Goal: Task Accomplishment & Management: Use online tool/utility

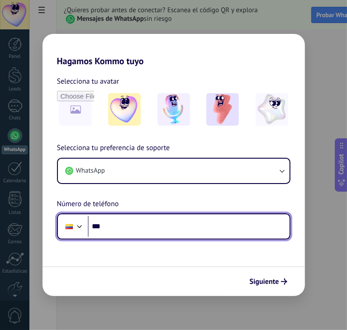
click at [206, 225] on input "***" at bounding box center [189, 226] width 202 height 21
type input "**********"
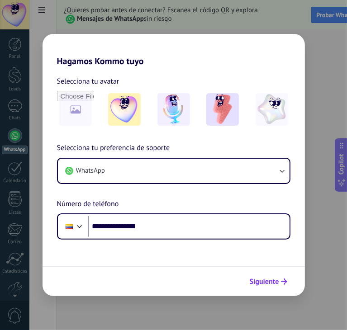
click at [288, 279] on button "Siguiente" at bounding box center [268, 281] width 46 height 15
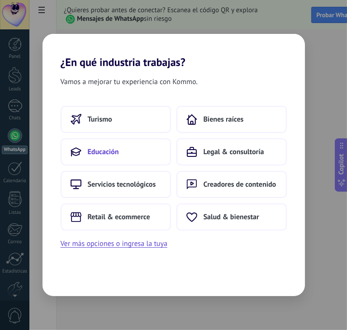
click at [146, 159] on button "Educación" at bounding box center [116, 151] width 110 height 27
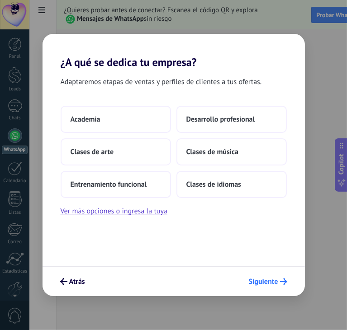
click at [269, 283] on span "Siguiente" at bounding box center [262, 281] width 29 height 6
click at [270, 279] on span "Siguiente" at bounding box center [262, 281] width 29 height 6
click at [271, 279] on span "Siguiente" at bounding box center [262, 281] width 29 height 6
click at [186, 122] on span "Desarrollo profesional" at bounding box center [220, 119] width 69 height 9
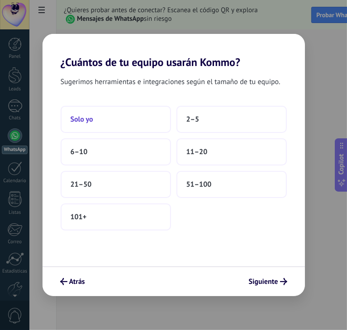
click at [132, 117] on button "Solo yo" at bounding box center [116, 119] width 110 height 27
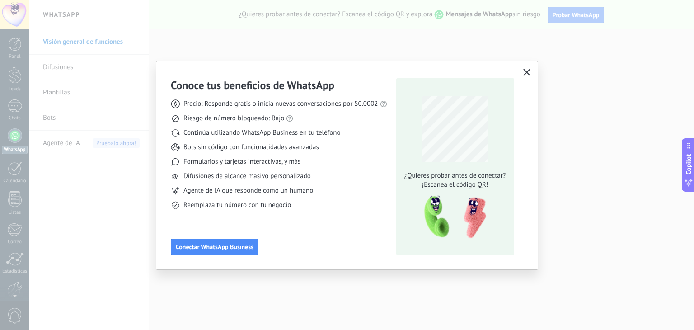
click at [346, 77] on button "button" at bounding box center [527, 72] width 12 height 13
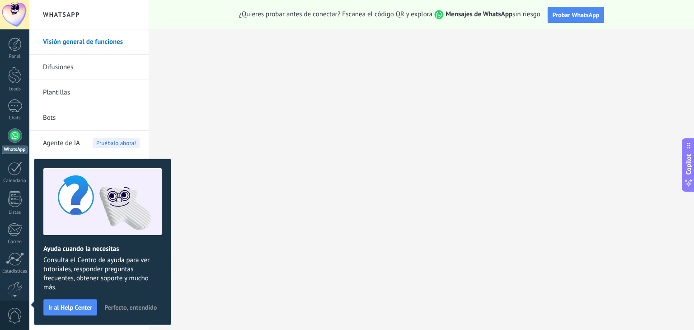
click at [113, 73] on link "Difusiones" at bounding box center [91, 67] width 97 height 25
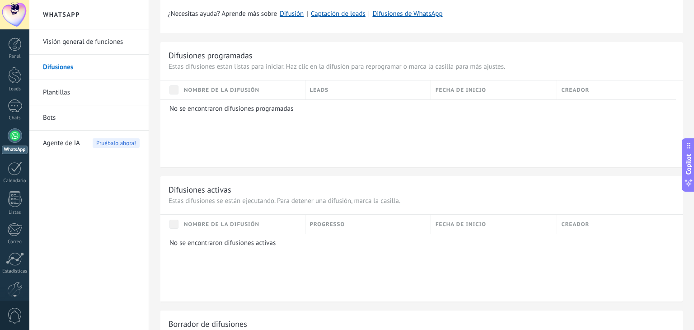
scroll to position [361, 0]
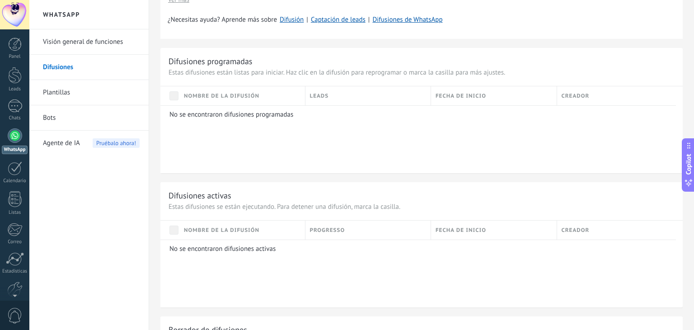
click at [54, 147] on span "Agente de IA" at bounding box center [61, 143] width 37 height 25
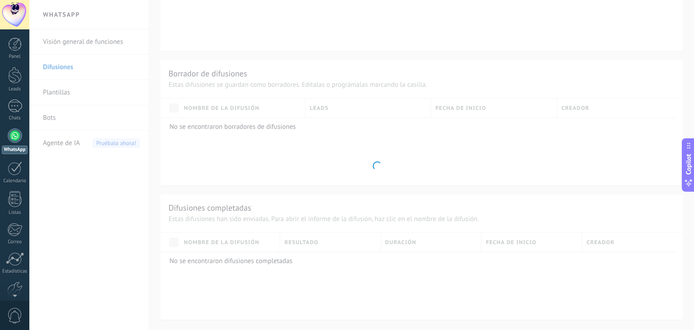
scroll to position [238, 0]
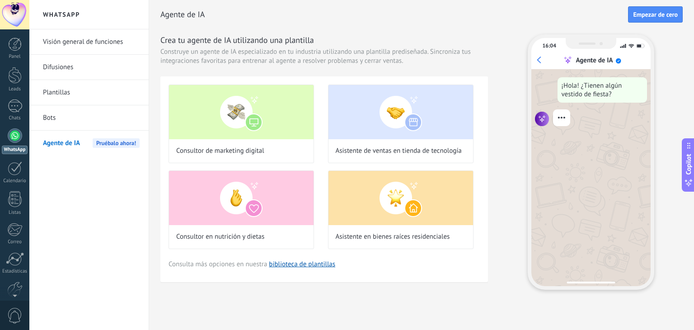
click at [73, 119] on link "Bots" at bounding box center [91, 117] width 97 height 25
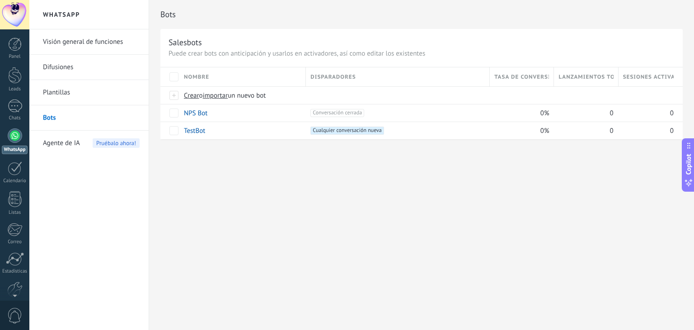
click at [104, 93] on link "Plantillas" at bounding box center [91, 92] width 97 height 25
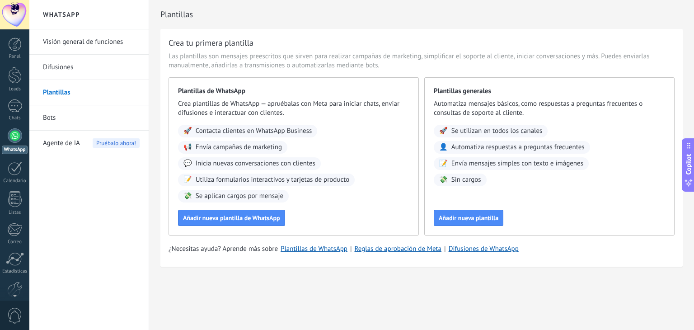
click at [120, 64] on link "Difusiones" at bounding box center [91, 67] width 97 height 25
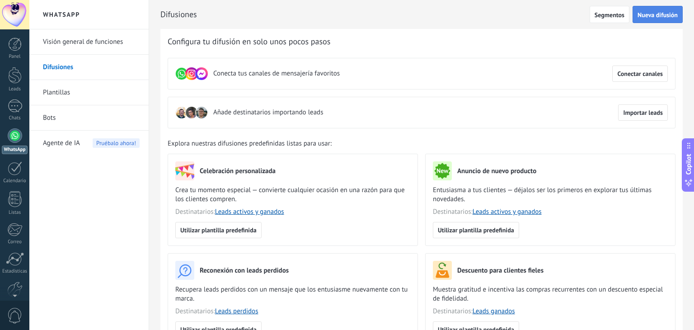
click at [346, 16] on span "Nueva difusión" at bounding box center [657, 15] width 40 height 6
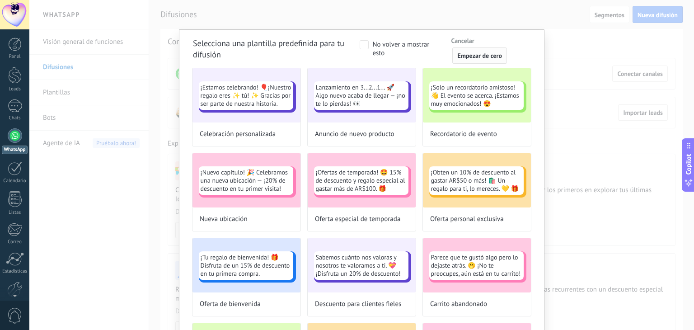
click at [346, 52] on span "Empezar de cero" at bounding box center [479, 55] width 45 height 6
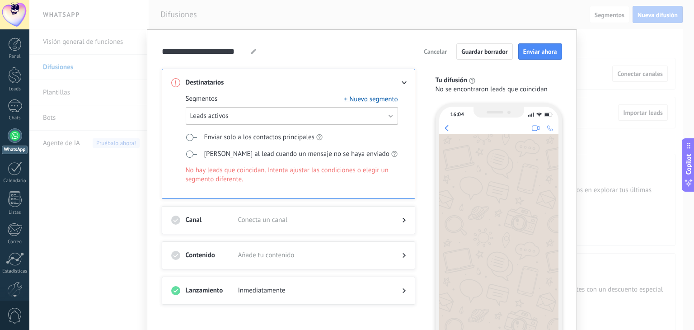
click at [313, 122] on button "Leads activos" at bounding box center [292, 116] width 212 height 18
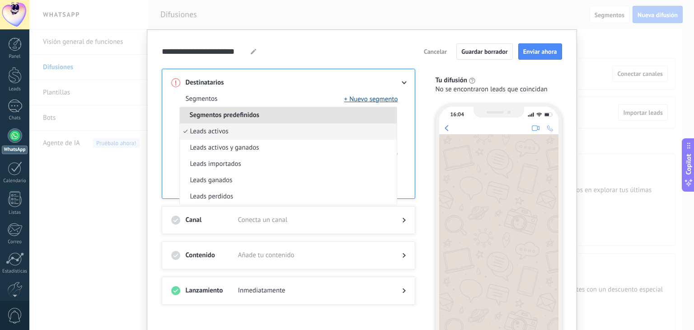
click at [323, 112] on li "Segmentos predefinidos" at bounding box center [288, 115] width 217 height 16
click at [328, 94] on div "Segmentos + Nuevo segmento" at bounding box center [292, 98] width 212 height 9
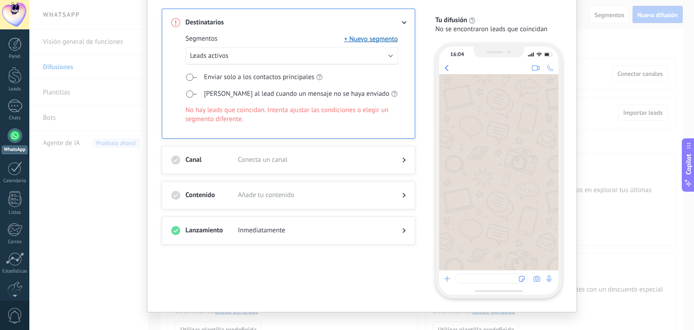
scroll to position [72, 0]
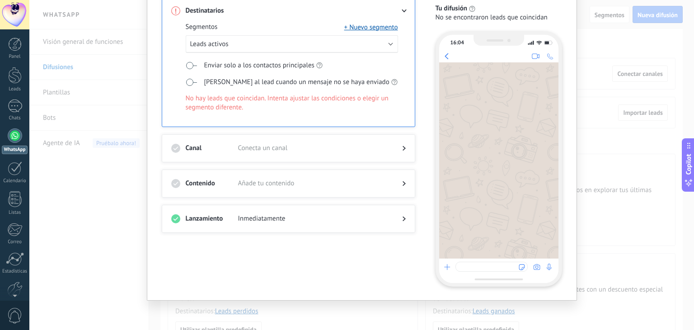
click at [280, 146] on span "Conecta un canal" at bounding box center [313, 148] width 150 height 9
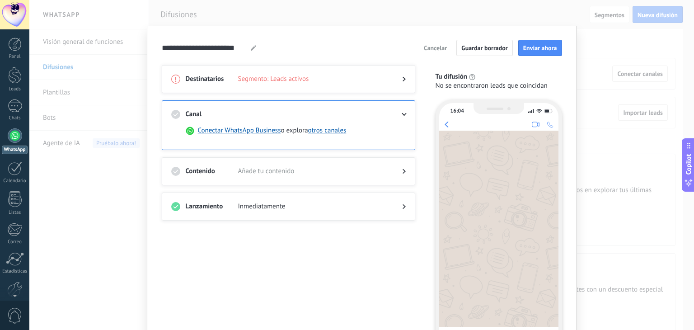
scroll to position [0, 0]
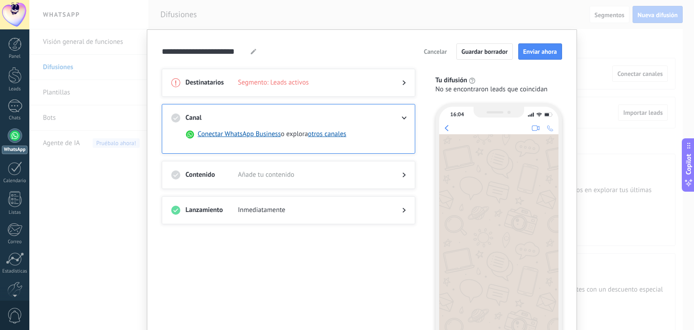
click at [319, 89] on div at bounding box center [288, 91] width 234 height 9
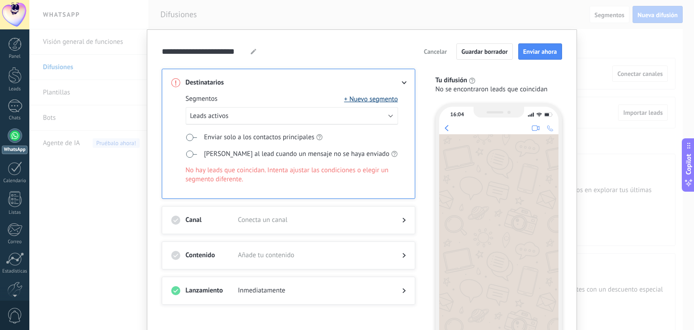
click at [346, 99] on button "+ Nuevo segmento" at bounding box center [371, 98] width 54 height 9
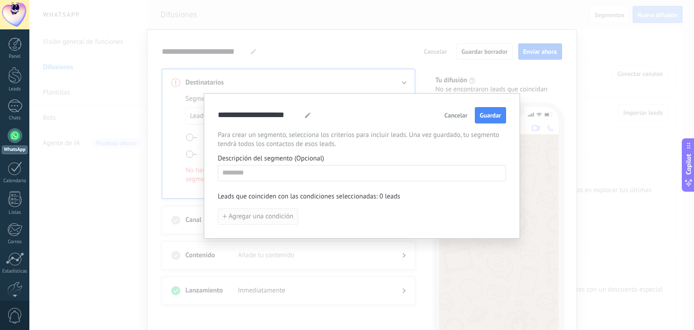
click at [253, 213] on span "Agregar una condición" at bounding box center [261, 216] width 65 height 6
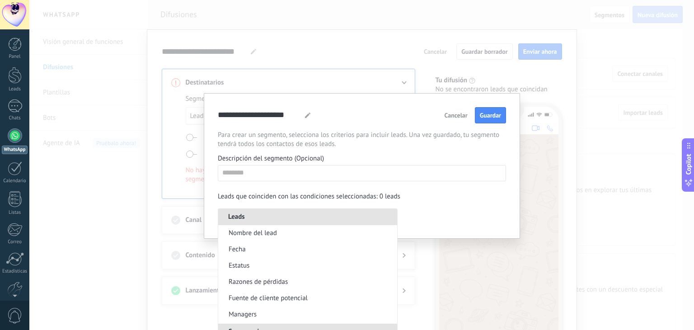
click at [253, 212] on span "Leads" at bounding box center [236, 216] width 37 height 9
click at [290, 201] on div "**********" at bounding box center [362, 165] width 288 height 117
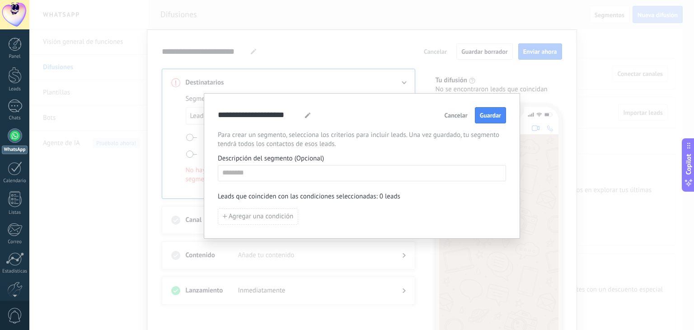
click at [346, 102] on div "**********" at bounding box center [362, 165] width 316 height 145
click at [346, 82] on div "**********" at bounding box center [361, 165] width 665 height 330
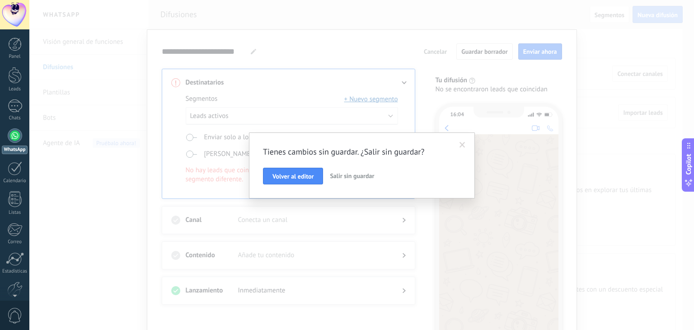
click at [340, 169] on button "Salir sin guardar" at bounding box center [352, 176] width 52 height 17
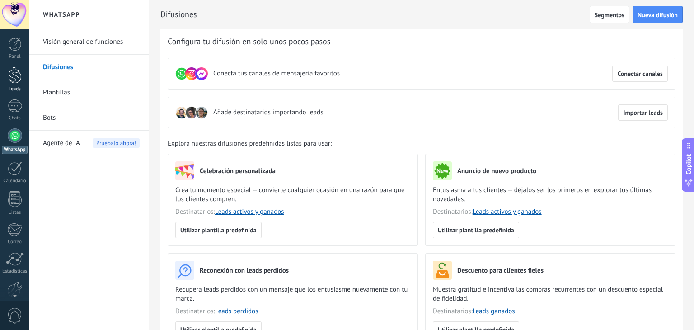
click at [13, 72] on div at bounding box center [15, 75] width 14 height 17
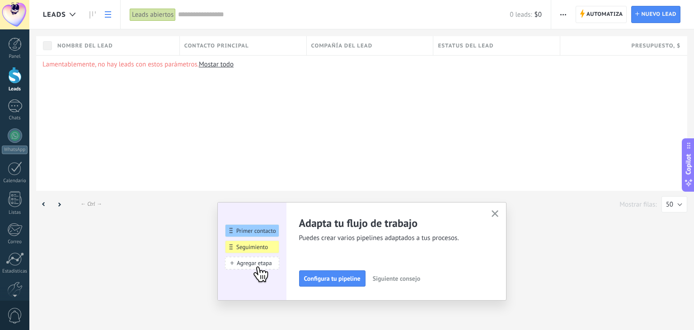
click at [8, 127] on div "Panel Leads Chats WhatsApp Clientes" at bounding box center [14, 191] width 29 height 309
click at [11, 135] on div at bounding box center [15, 135] width 14 height 14
